Goal: Go to known website

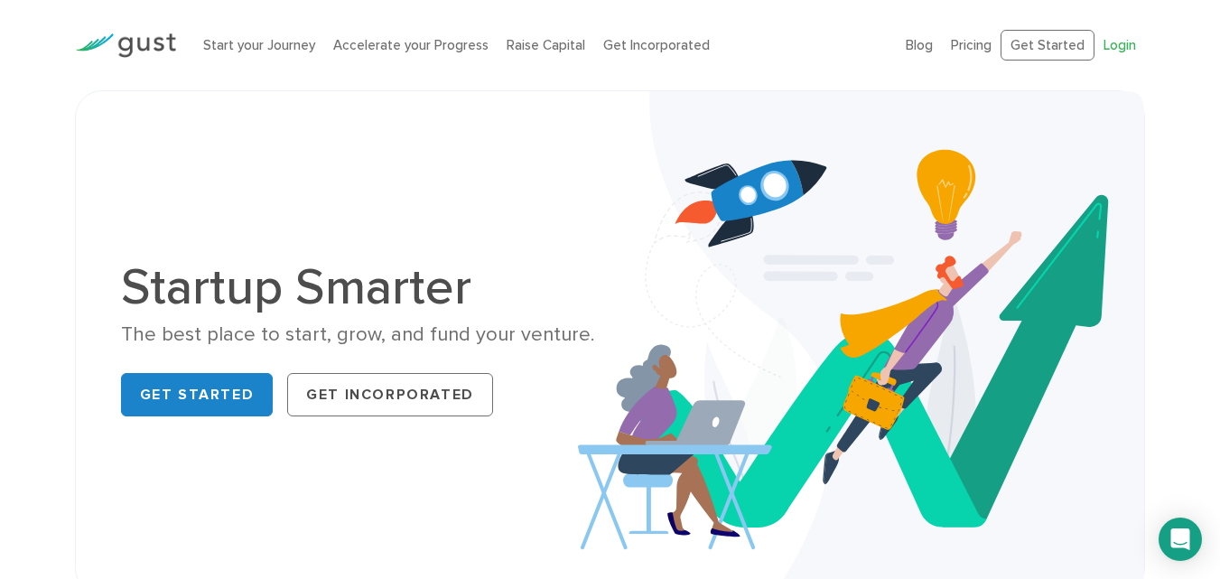
click at [1128, 39] on link "Login" at bounding box center [1120, 45] width 33 height 16
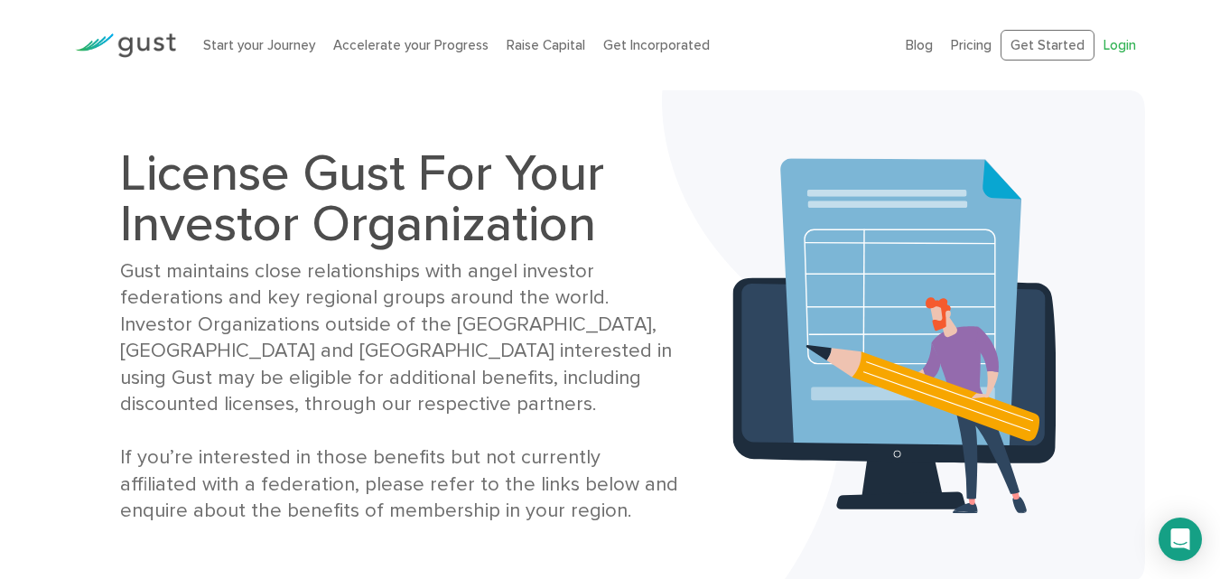
click at [1115, 44] on link "Login" at bounding box center [1120, 45] width 33 height 16
click at [1088, 44] on link "Get Started" at bounding box center [1048, 46] width 94 height 32
